Goal: Information Seeking & Learning: Learn about a topic

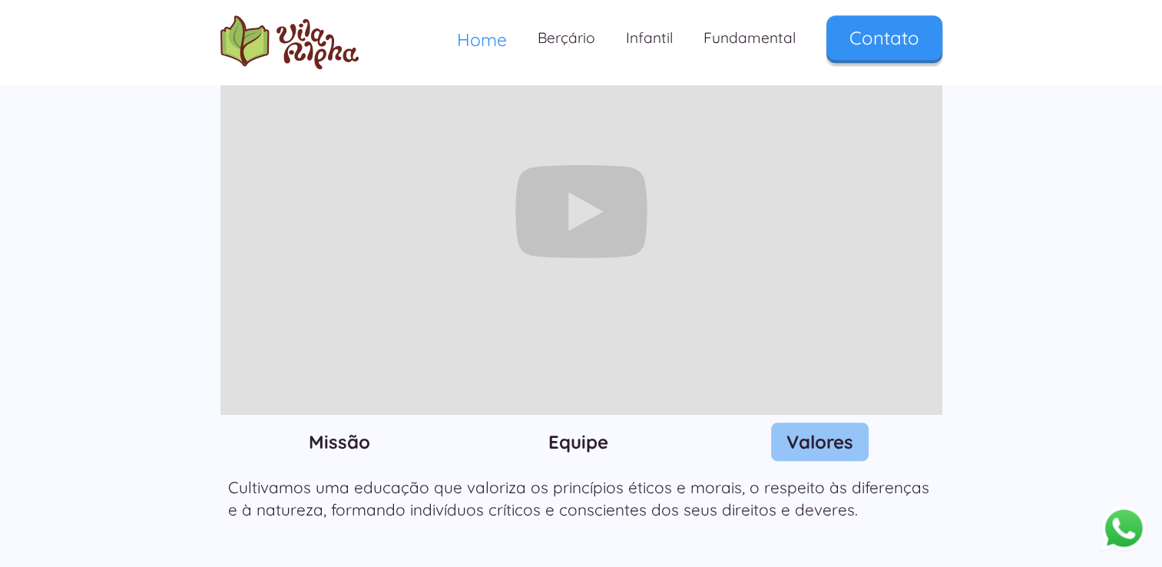
scroll to position [1536, 0]
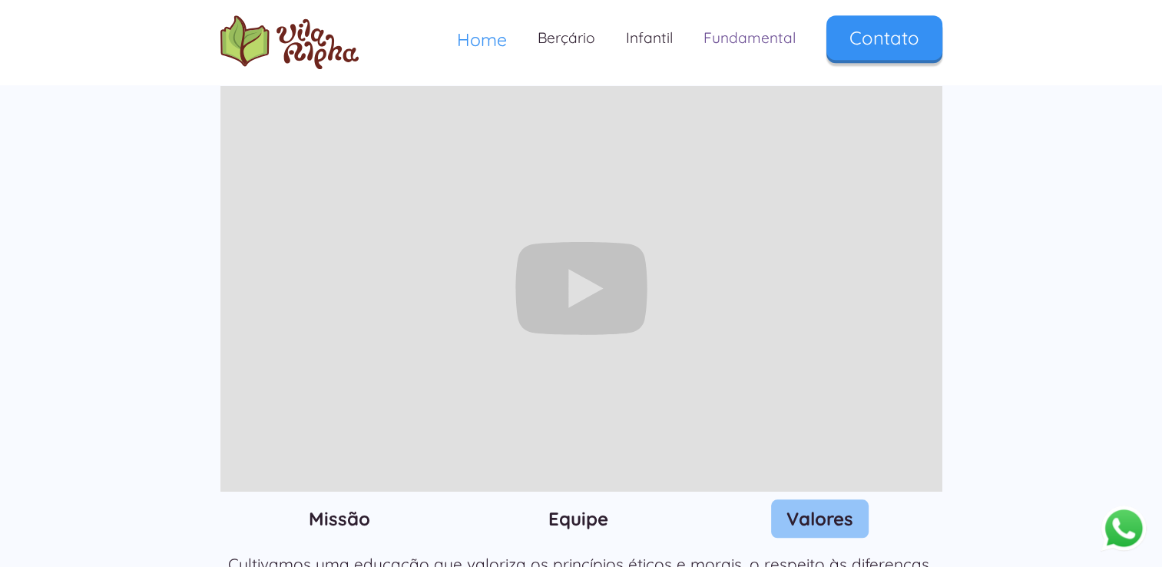
click at [758, 34] on link "Fundamental" at bounding box center [749, 37] width 123 height 45
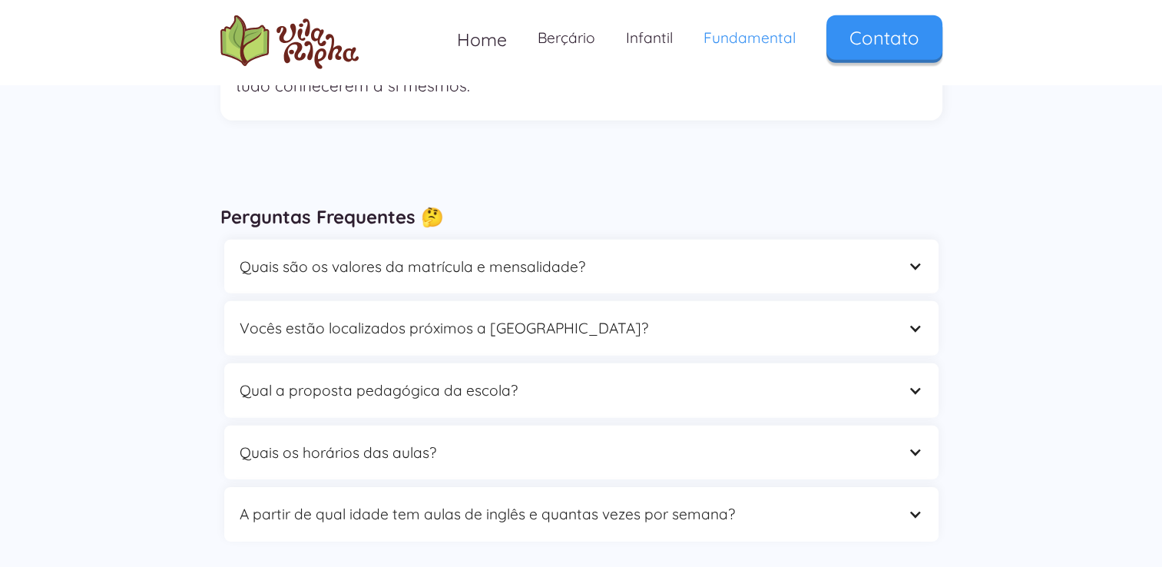
scroll to position [4685, 0]
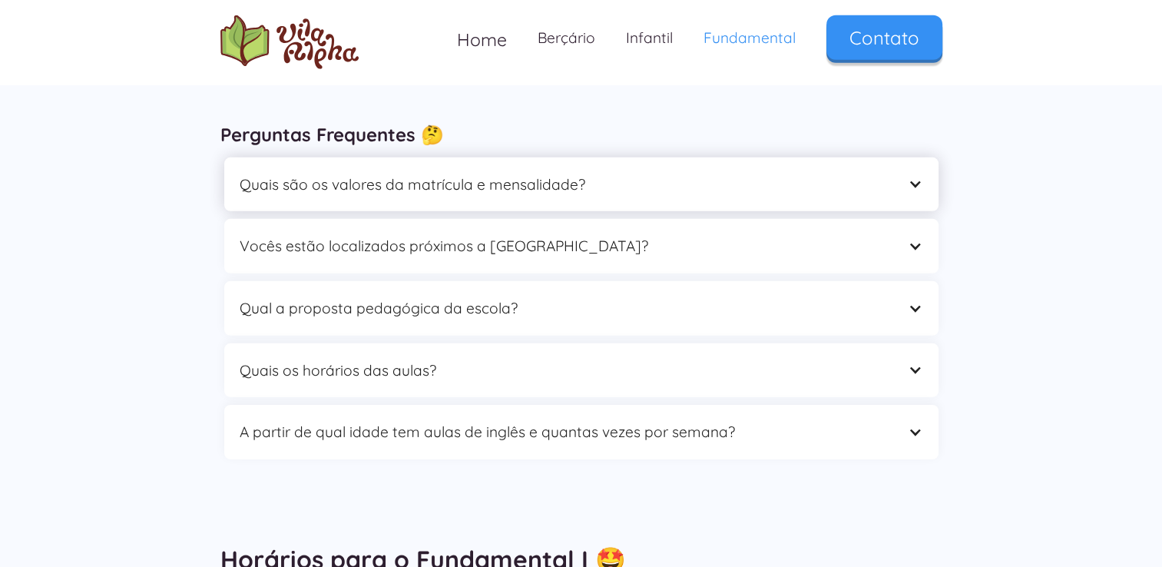
click at [898, 157] on div "Quais são os valores da matrícula e mensalidade?" at bounding box center [581, 184] width 714 height 55
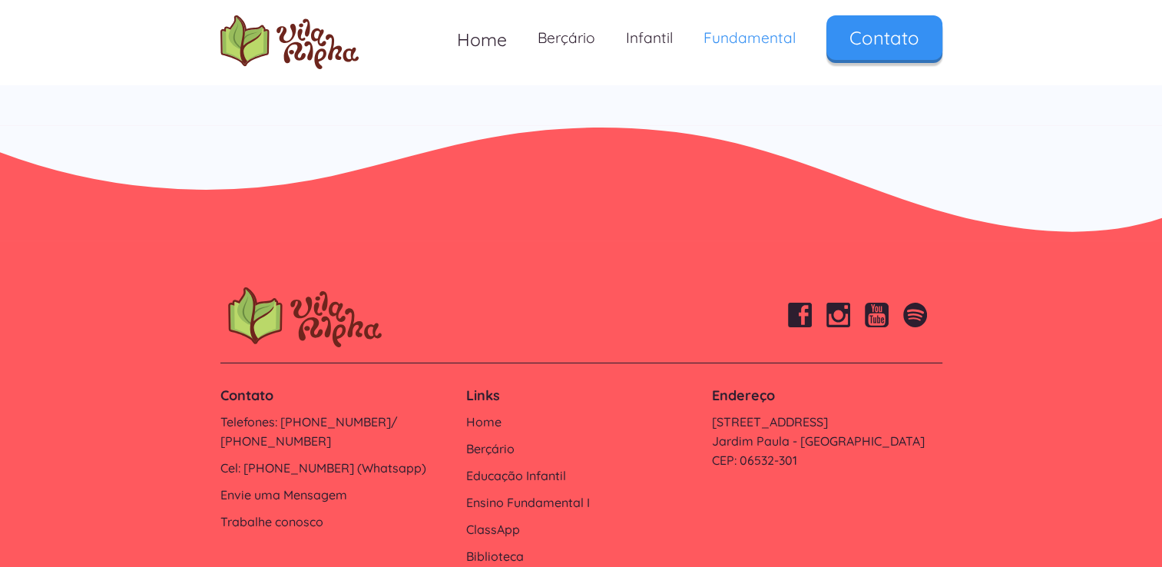
scroll to position [5468, 0]
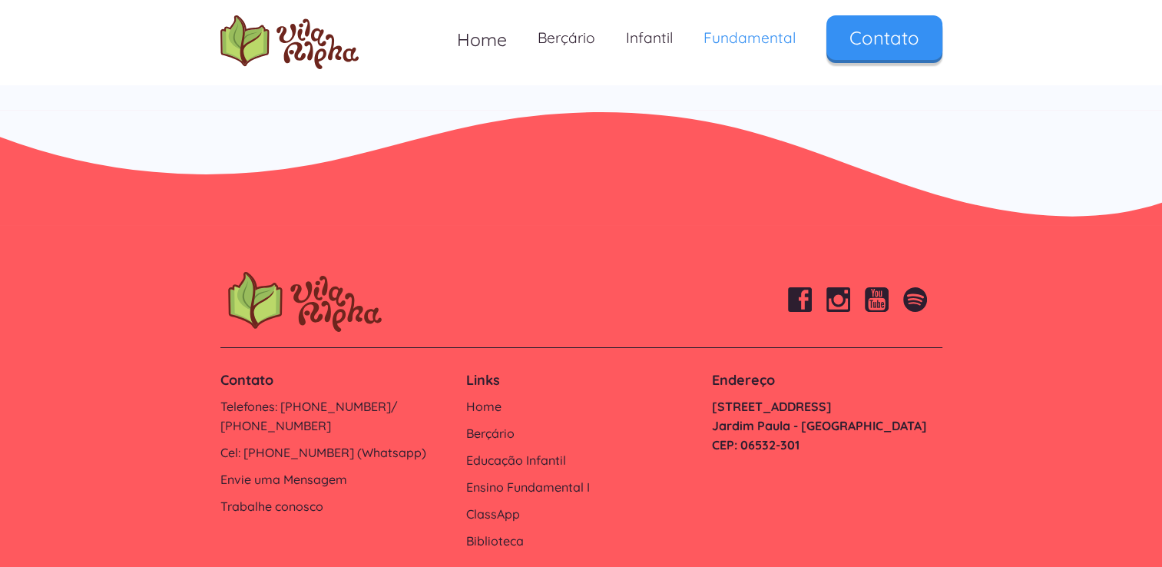
click at [726, 397] on link "Estrada do Ipanema, 1006 Jardim Paula - Santana de Parnaíba CEP: 06532-301" at bounding box center [826, 426] width 230 height 58
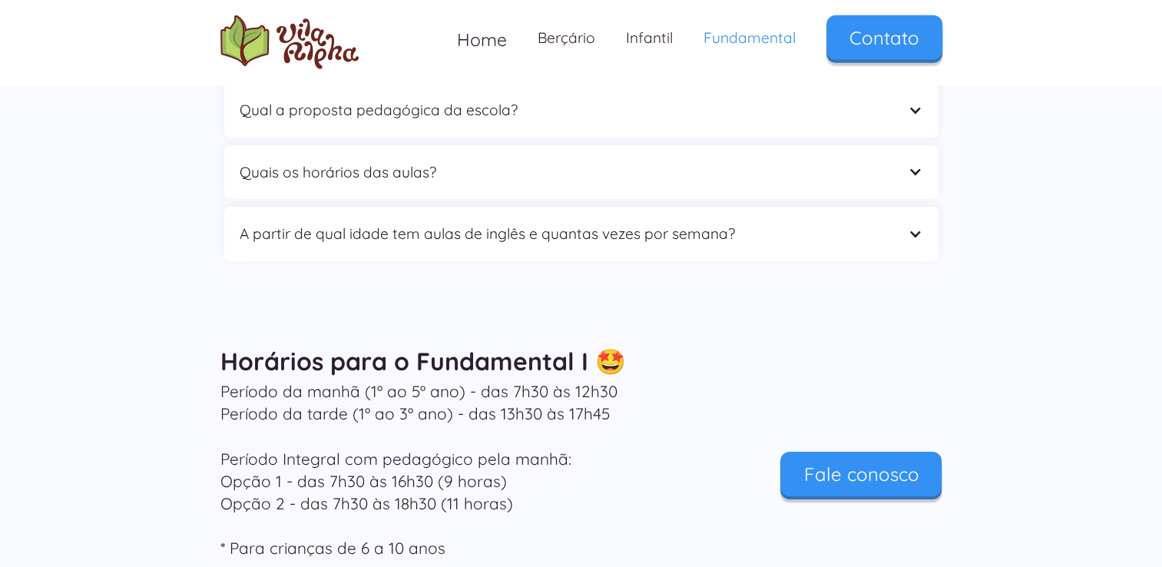
scroll to position [4847, 0]
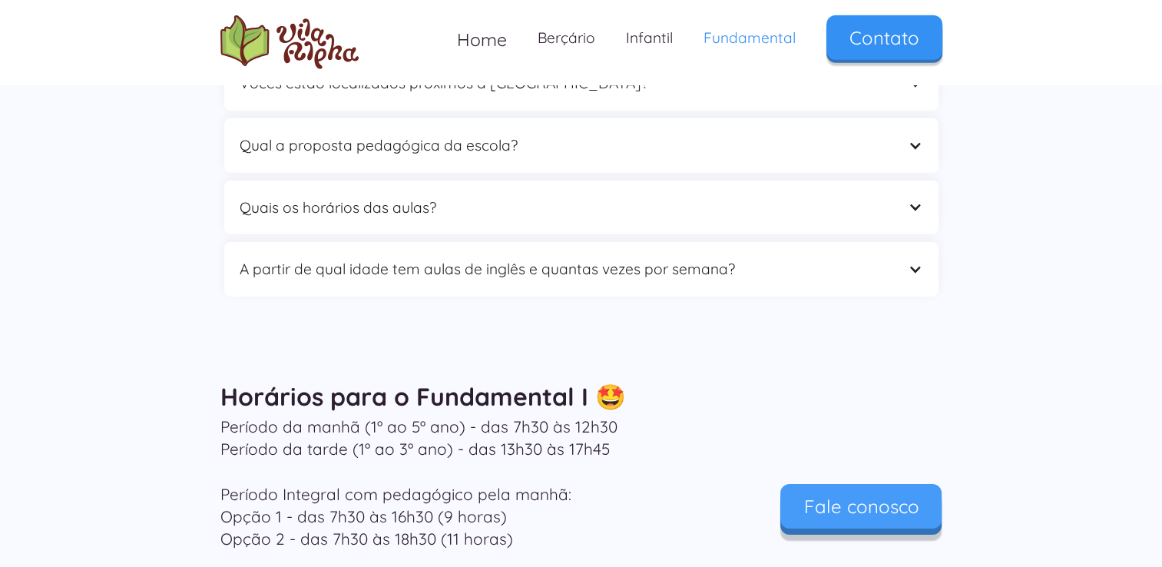
click at [862, 484] on link "Fale conosco" at bounding box center [860, 506] width 161 height 45
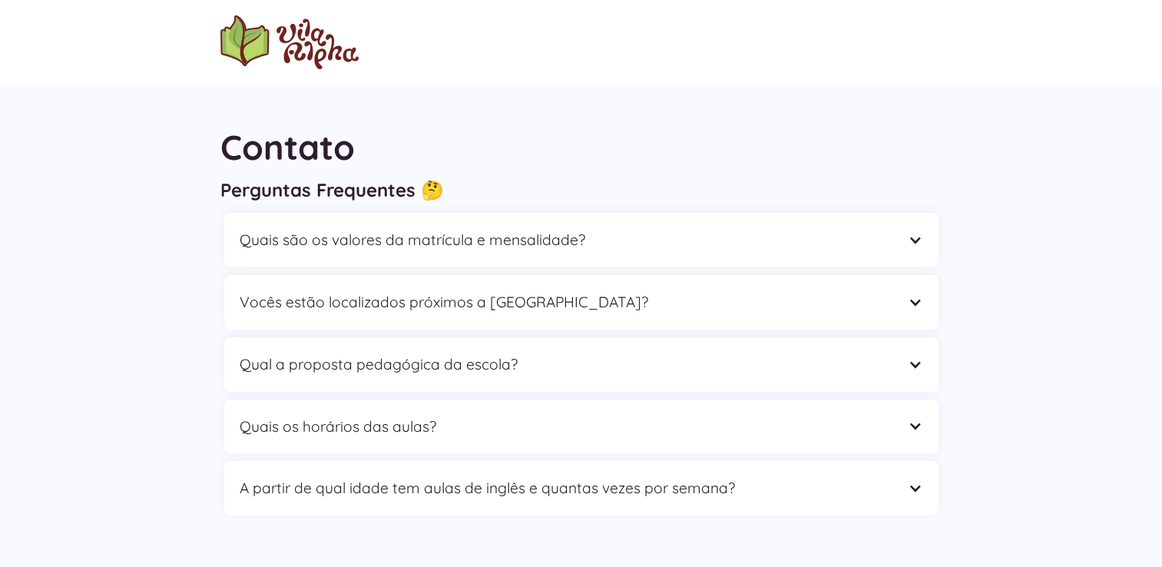
click at [1017, 200] on div "Contato Perguntas Frequentes 🤔 Quais são os valores da matrícula e mensalidade?…" at bounding box center [581, 324] width 1162 height 481
click at [887, 242] on div "Quais são os valores da matrícula e mensalidade?" at bounding box center [566, 240] width 653 height 24
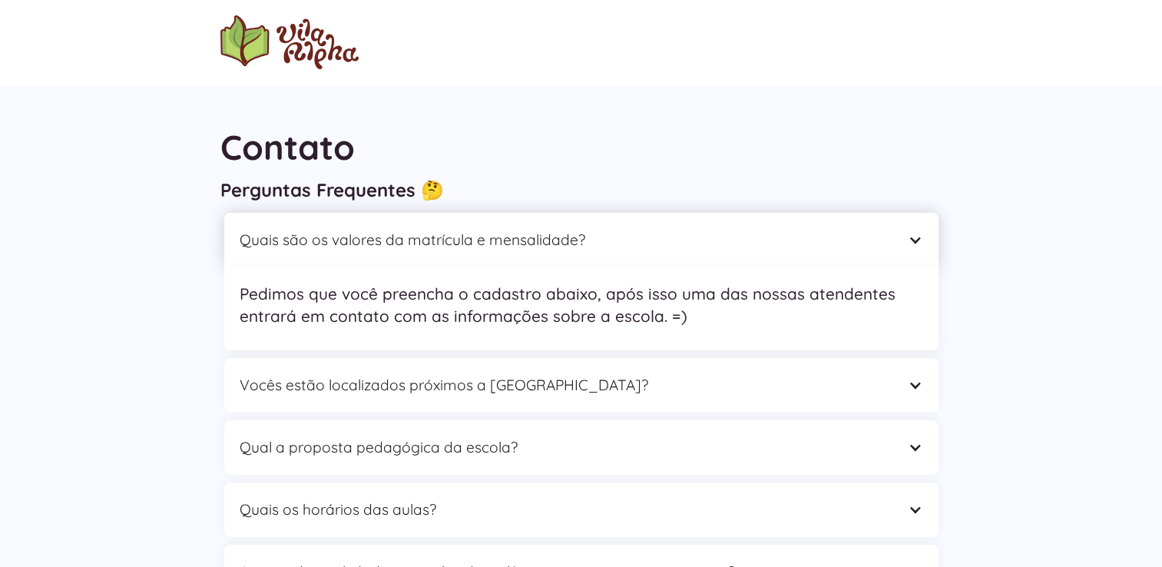
click at [887, 242] on div "Quais são os valores da matrícula e mensalidade?" at bounding box center [566, 240] width 653 height 24
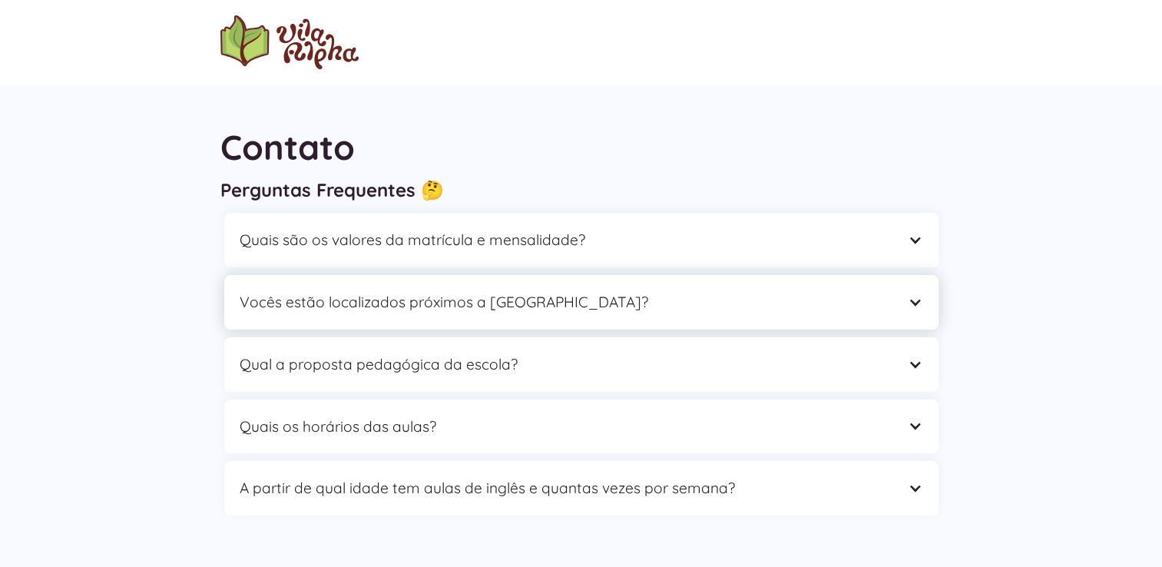
click at [897, 298] on div "Vocês estão localizados próximos a [GEOGRAPHIC_DATA]?" at bounding box center [581, 302] width 714 height 55
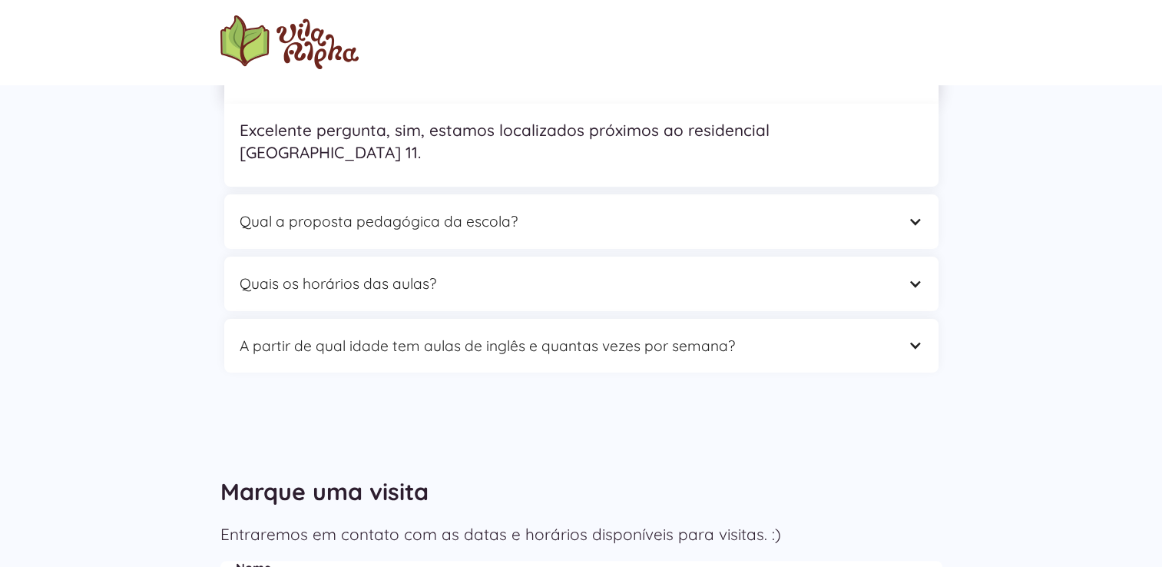
scroll to position [230, 0]
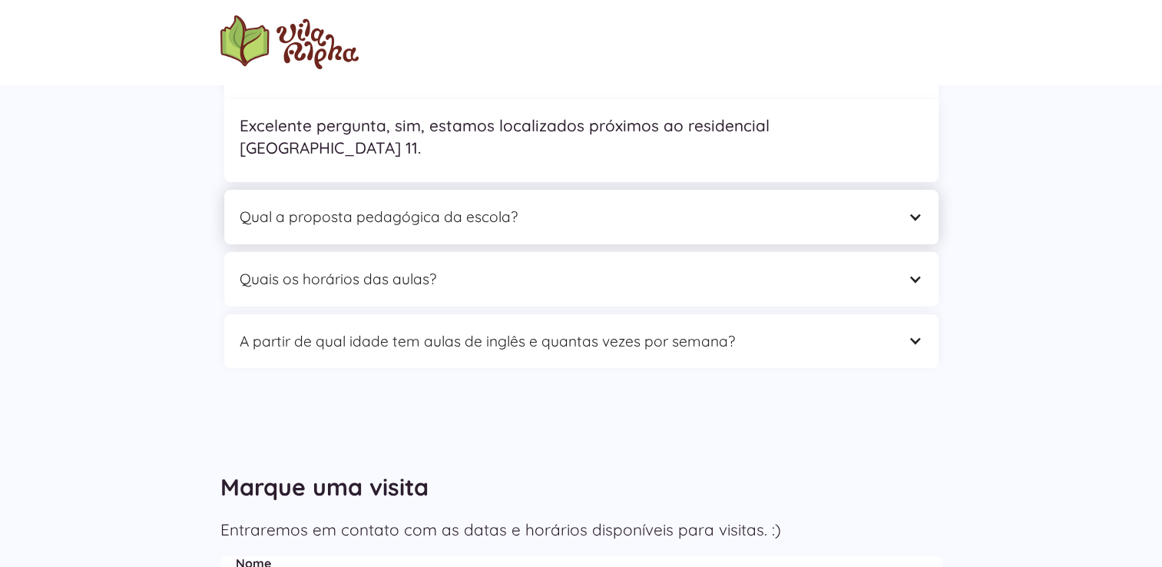
click at [902, 191] on div "Qual a proposta pedagógica da escola?" at bounding box center [581, 217] width 714 height 55
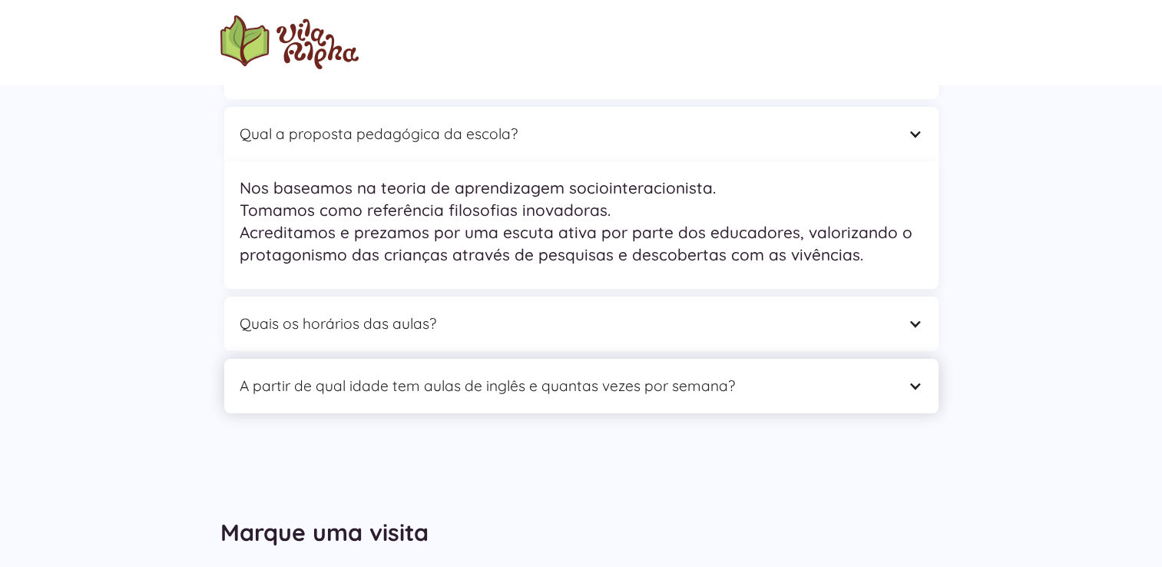
click at [900, 398] on div "A partir de qual idade tem aulas de inglês e quantas vezes por semana?" at bounding box center [581, 386] width 714 height 55
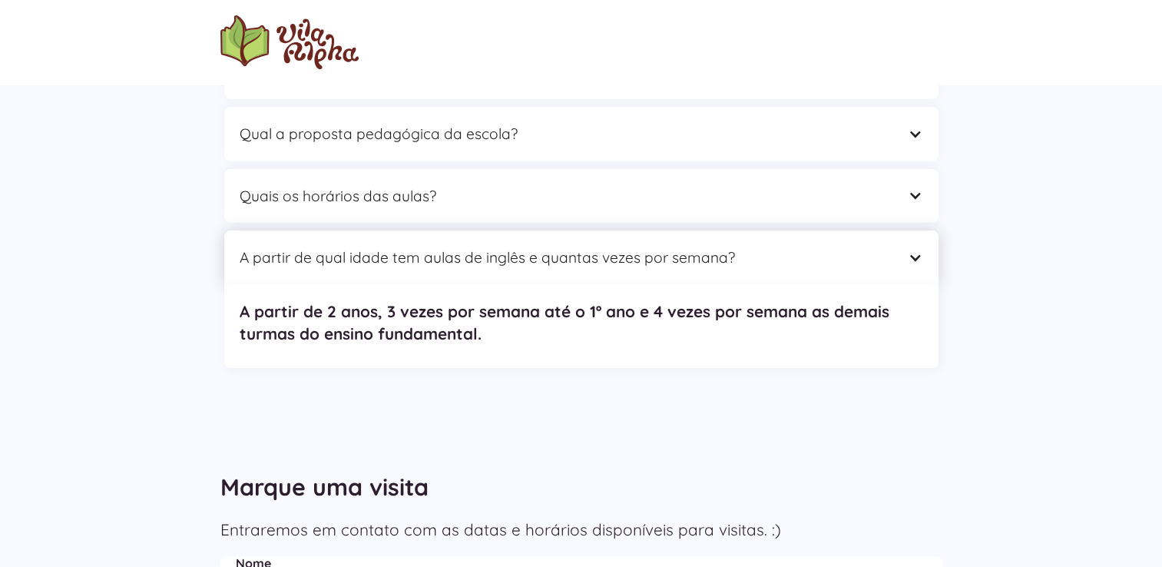
scroll to position [0, 0]
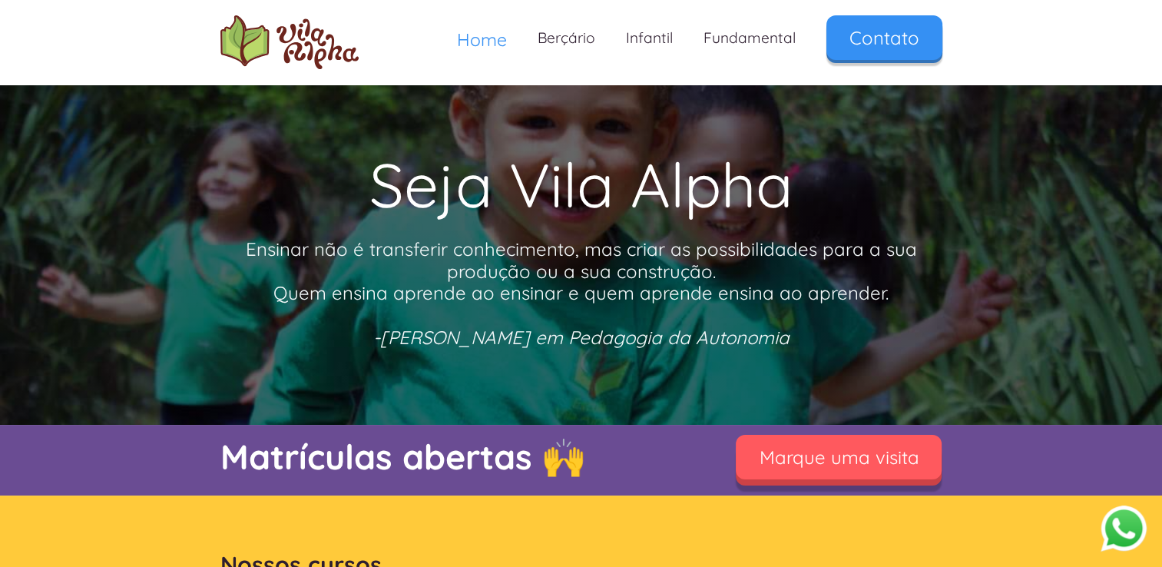
click at [841, 466] on link "Marque uma visita" at bounding box center [839, 457] width 206 height 45
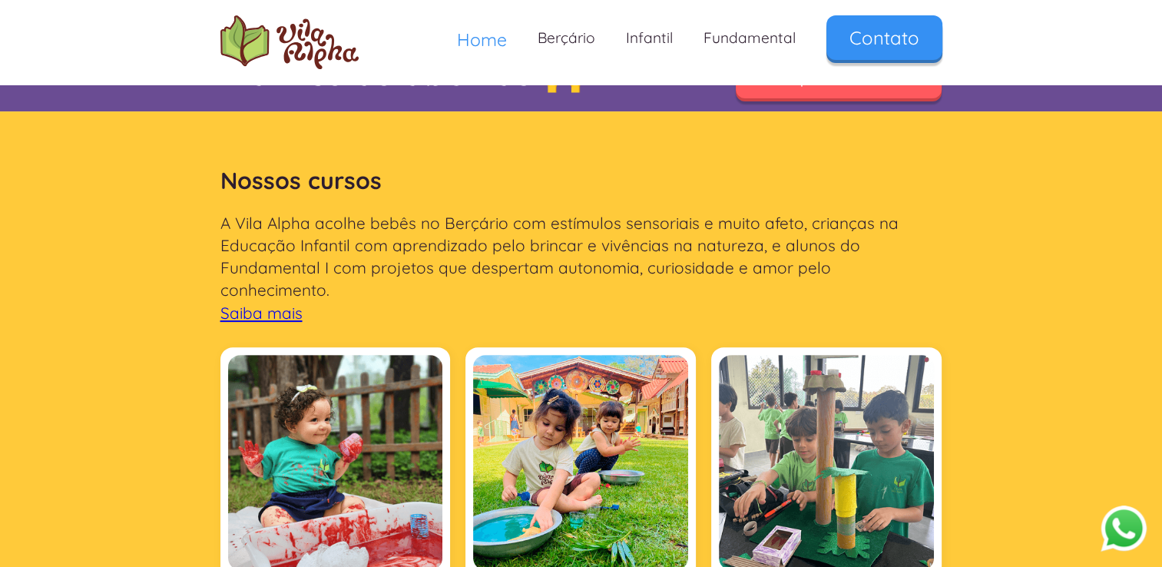
click at [1118, 527] on button "Abrir WhatsApp" at bounding box center [1124, 528] width 46 height 47
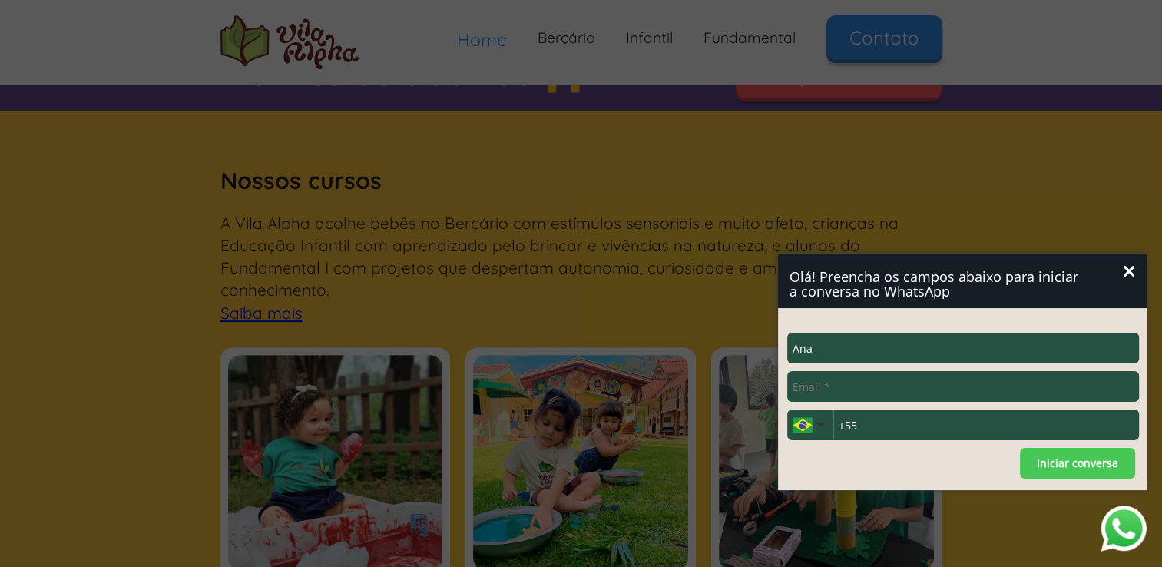
type input "ANA PAULA P M OUTOR"
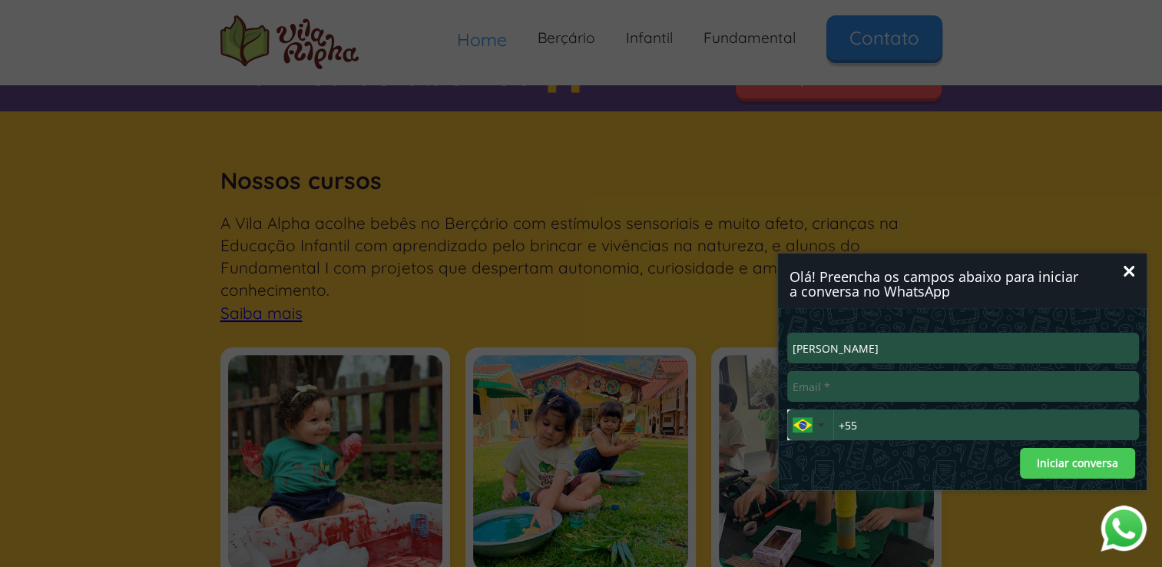
type input "anappompilio@gmail.com"
click at [931, 424] on input "+55" at bounding box center [986, 424] width 306 height 31
type input "+55 (11) 97433-3365"
click at [1061, 457] on button "Iniciar conversa" at bounding box center [1077, 463] width 115 height 31
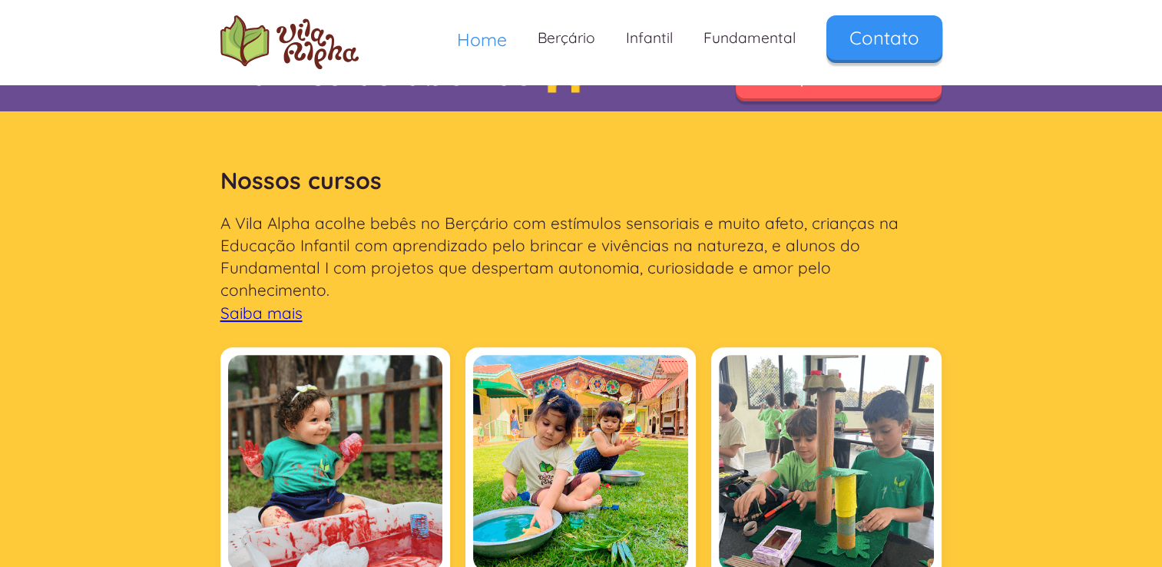
drag, startPoint x: 169, startPoint y: 229, endPoint x: 210, endPoint y: 235, distance: 41.2
click at [169, 229] on section "Nossos cursos A Vila Alpha acolhe bebês no Berçário com estímulos sensoriais e …" at bounding box center [581, 529] width 1162 height 836
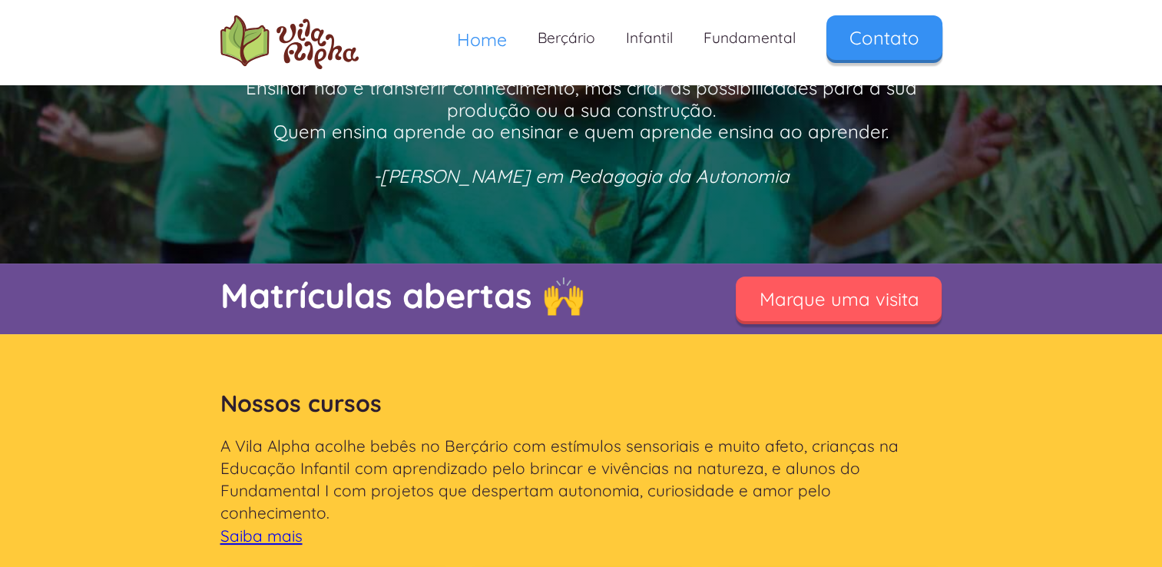
scroll to position [154, 0]
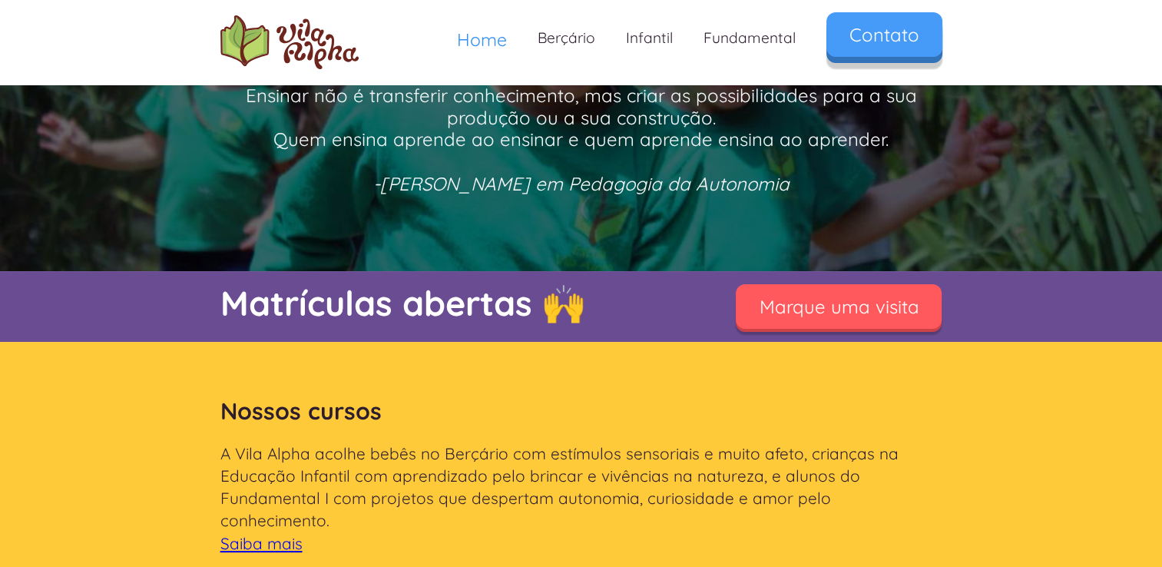
click at [874, 48] on link "Contato" at bounding box center [884, 34] width 116 height 45
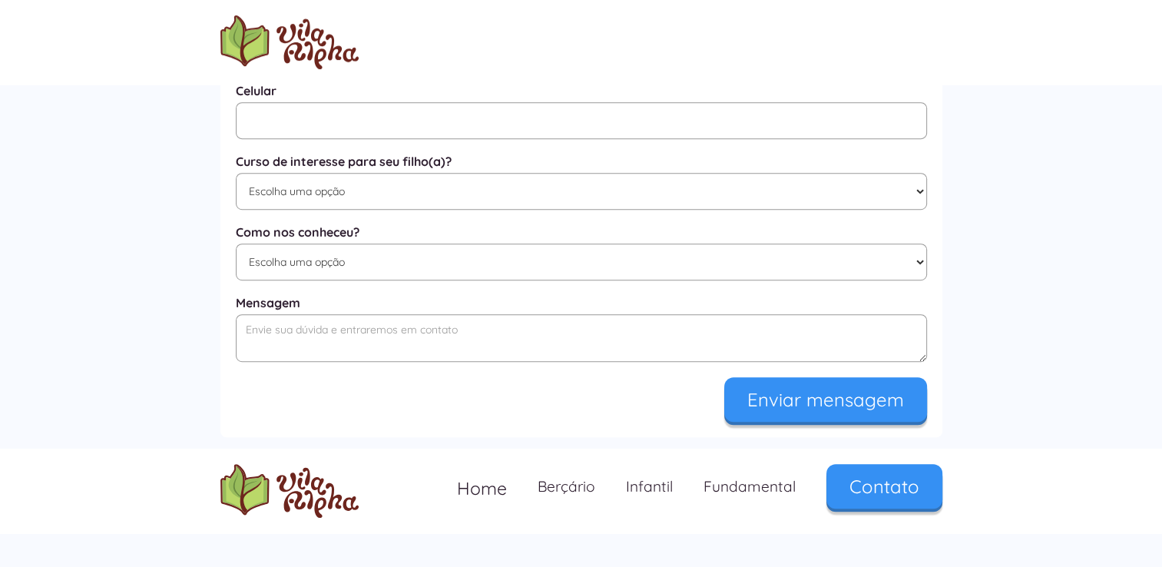
scroll to position [968, 0]
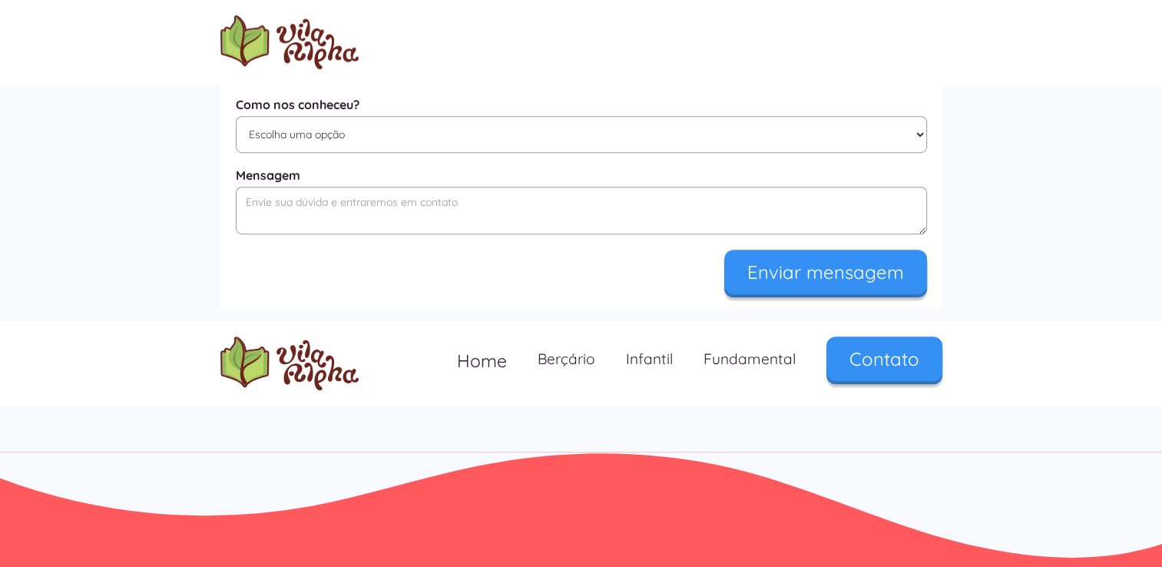
click at [872, 383] on nav "Home Berçário Infantil Fundamental Contato" at bounding box center [692, 360] width 501 height 48
click at [872, 358] on link "Contato" at bounding box center [884, 355] width 116 height 45
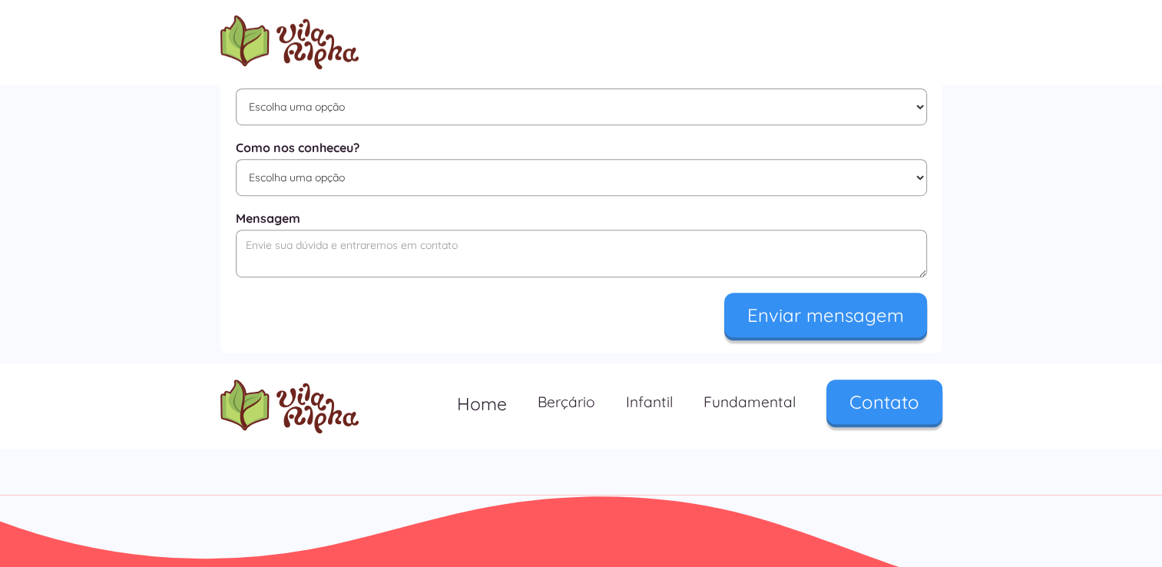
scroll to position [968, 0]
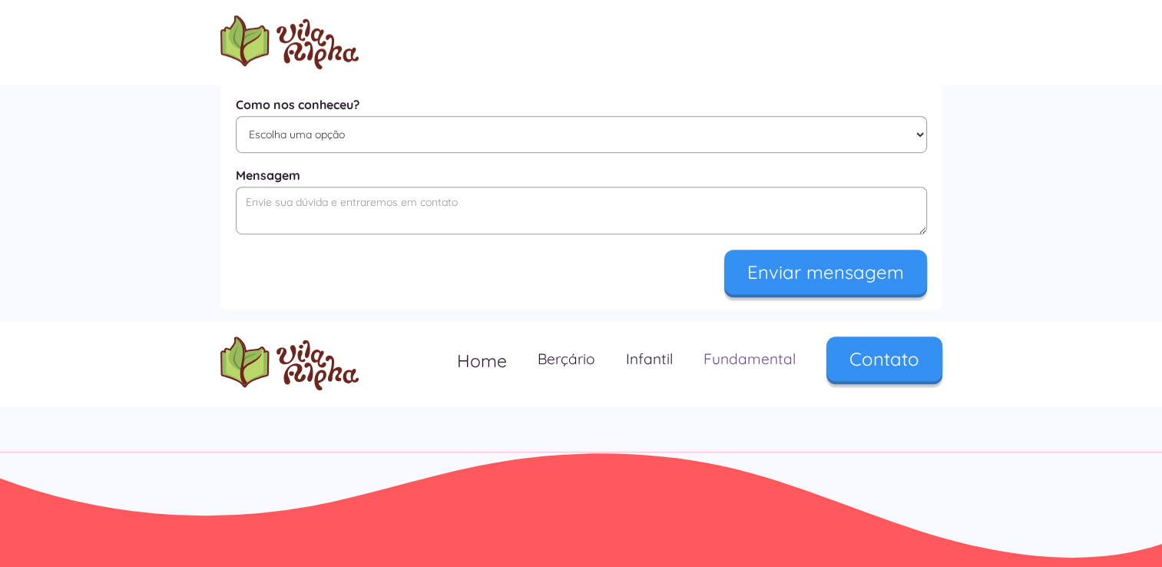
click at [729, 358] on link "Fundamental" at bounding box center [749, 358] width 123 height 45
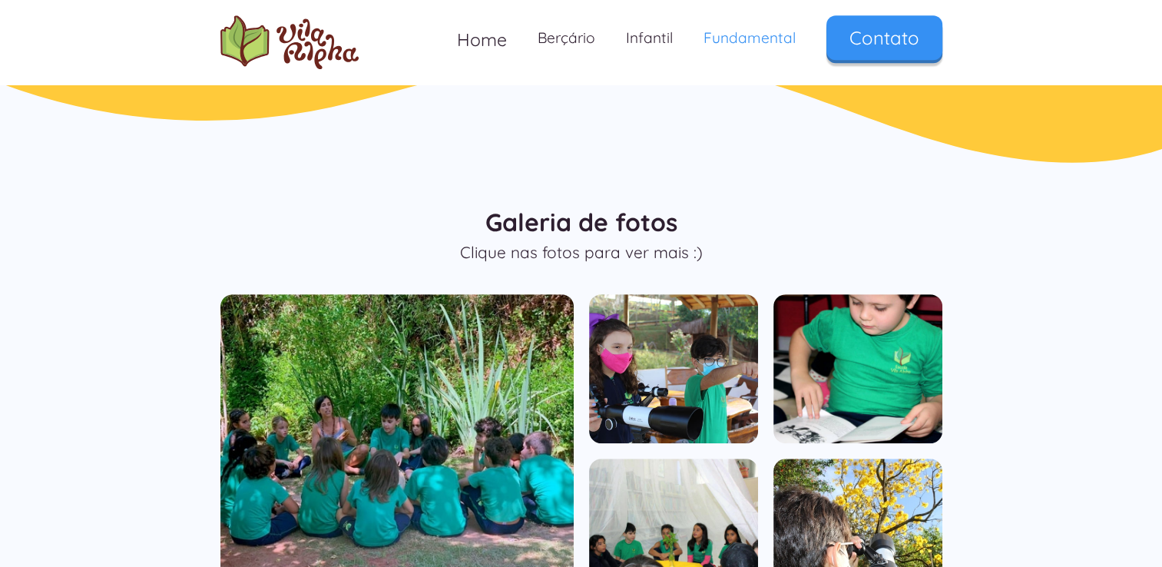
scroll to position [230, 0]
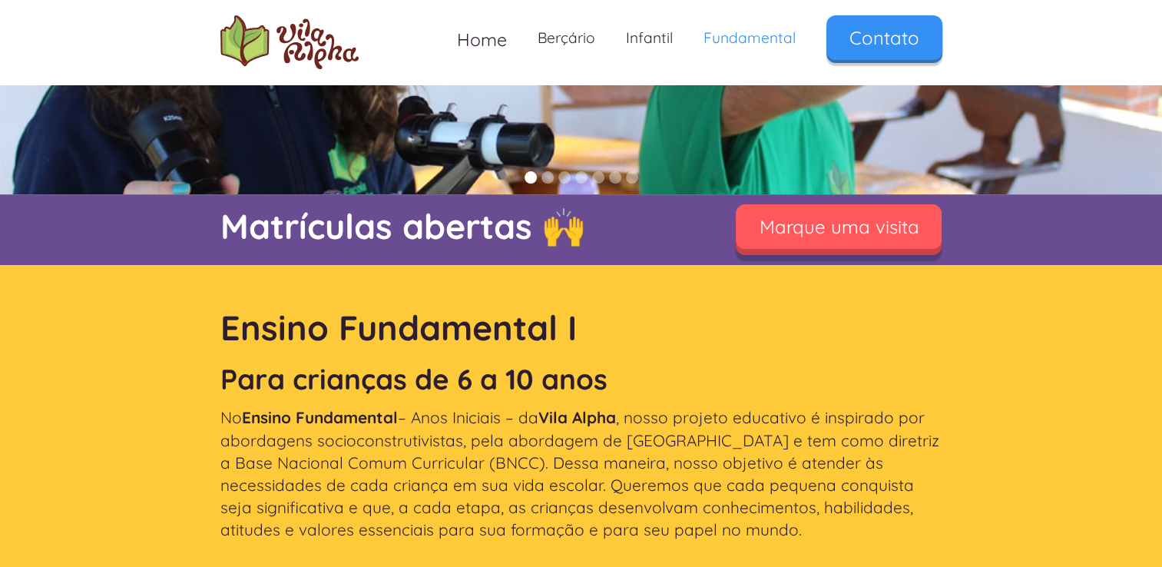
click at [866, 235] on link "Marque uma visita" at bounding box center [839, 226] width 206 height 45
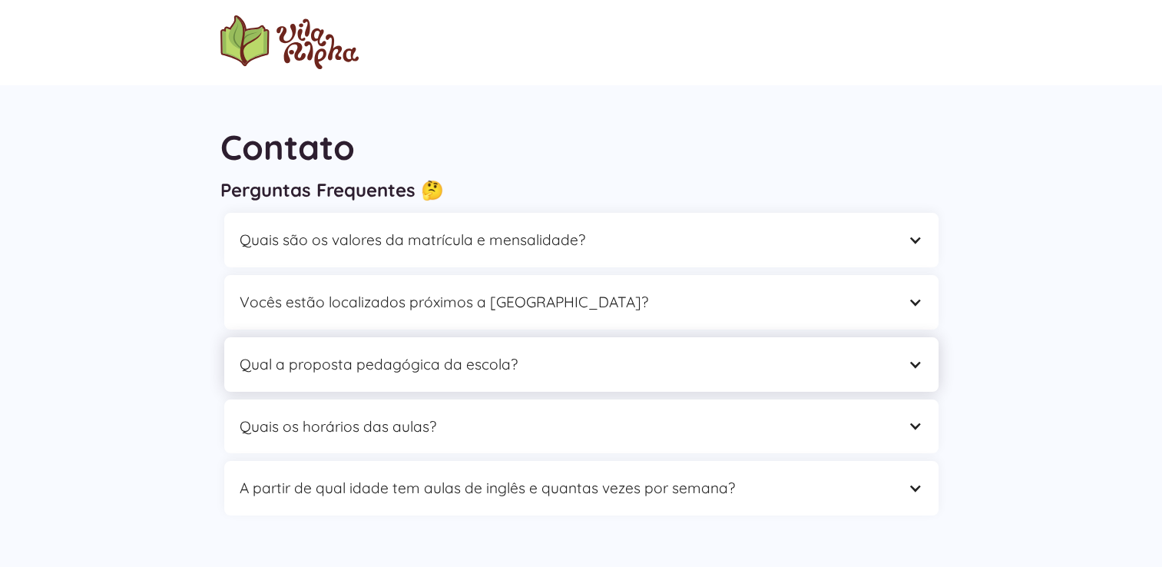
click at [787, 362] on div "Qual a proposta pedagógica da escola?" at bounding box center [566, 364] width 653 height 24
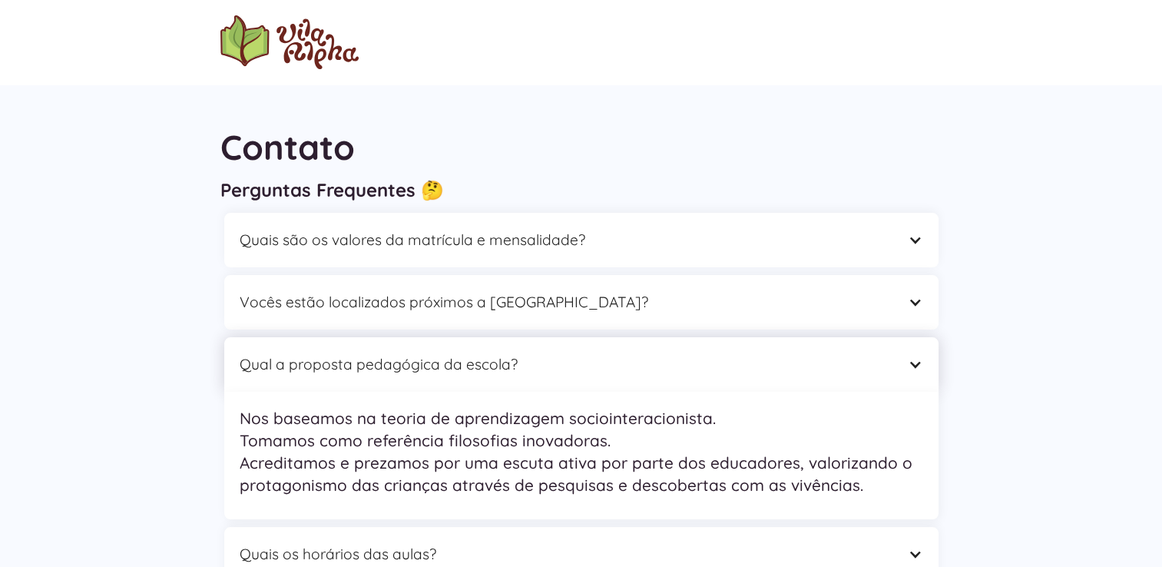
click at [787, 362] on div "Qual a proposta pedagógica da escola?" at bounding box center [566, 364] width 653 height 24
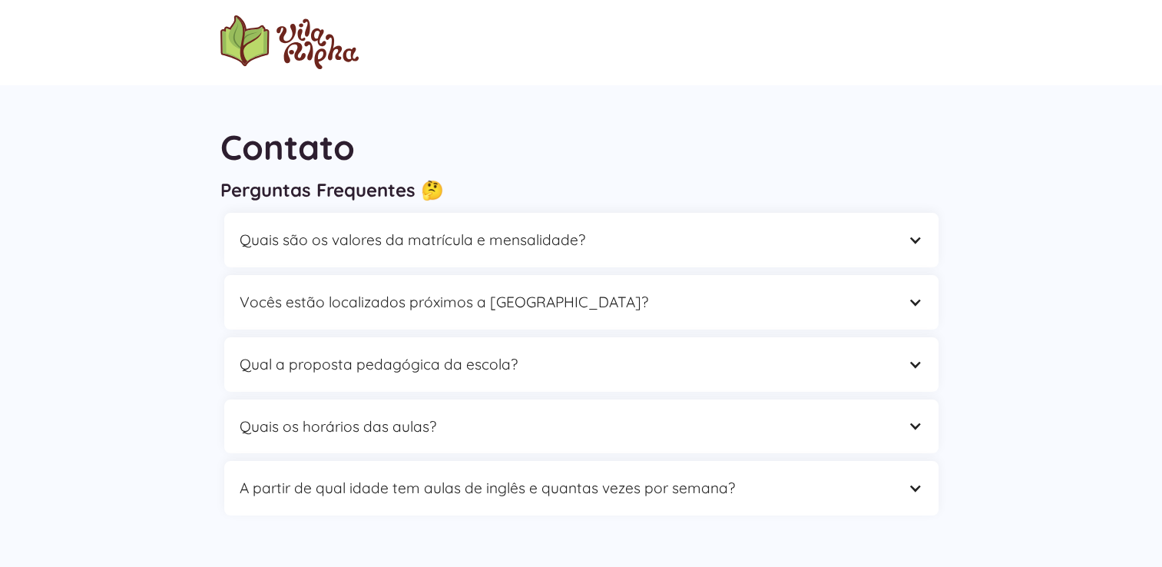
click at [1108, 336] on div "Contato Perguntas Frequentes 🤔 Quais são os valores da matrícula e mensalidade?…" at bounding box center [581, 324] width 1162 height 481
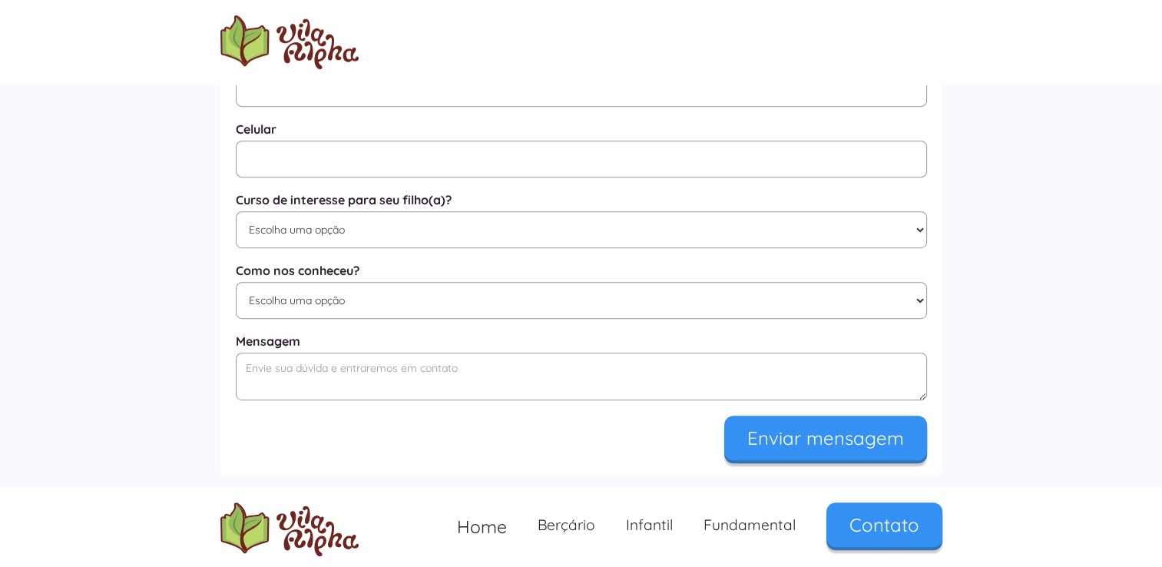
scroll to position [968, 0]
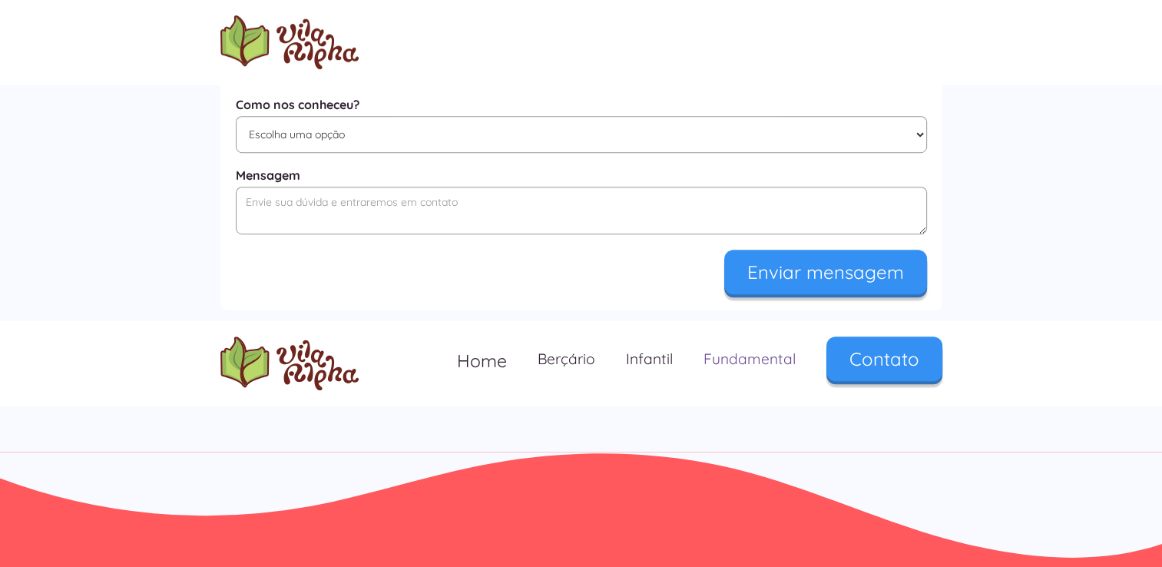
click at [757, 365] on link "Fundamental" at bounding box center [749, 358] width 123 height 45
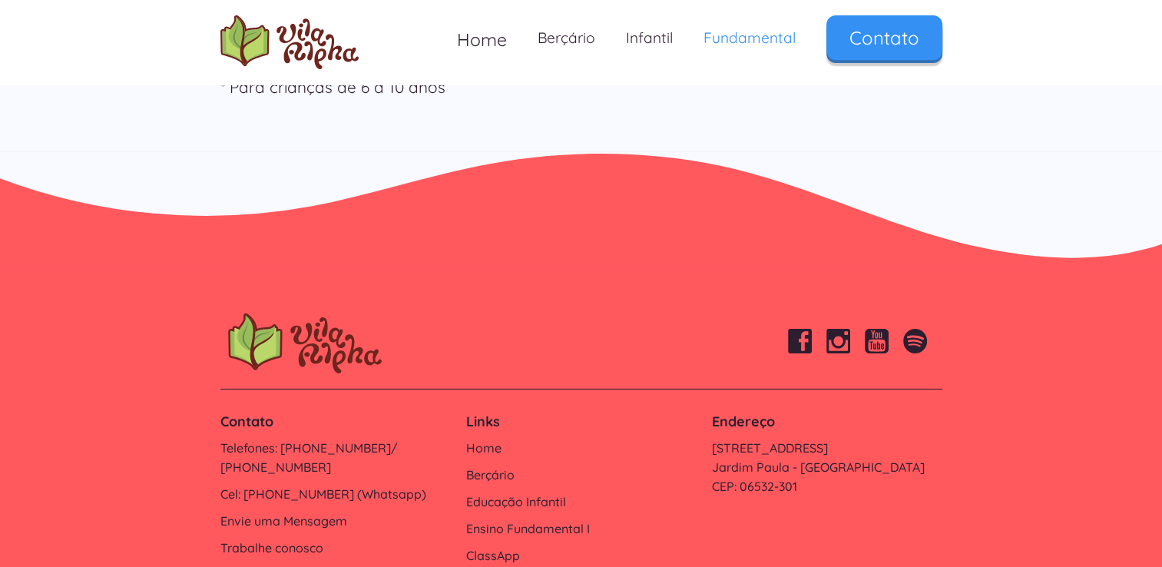
scroll to position [5385, 0]
